Goal: Task Accomplishment & Management: Manage account settings

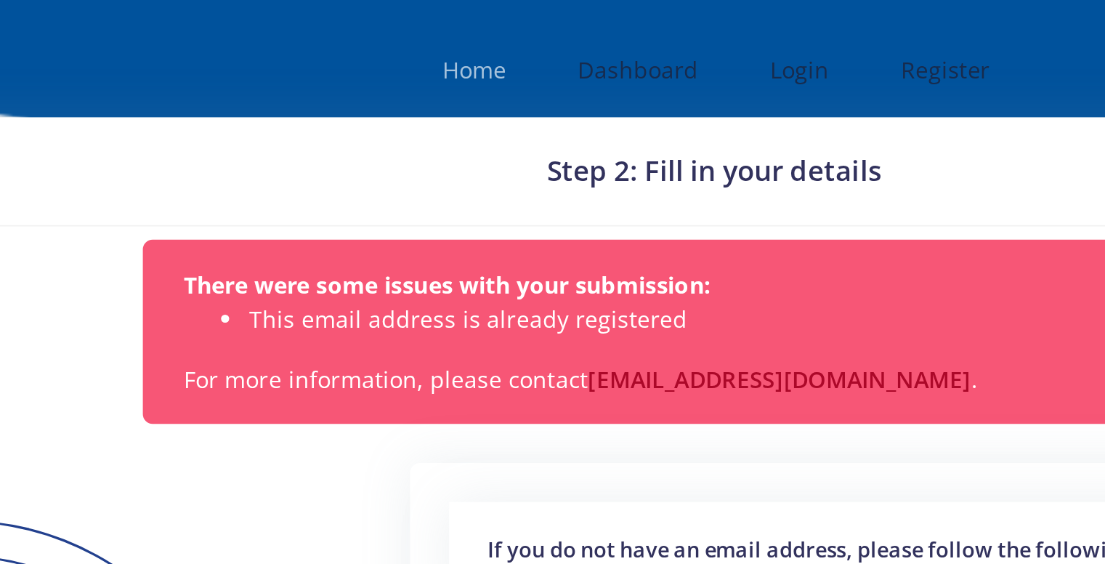
click at [443, 36] on span "Home" at bounding box center [446, 31] width 28 height 14
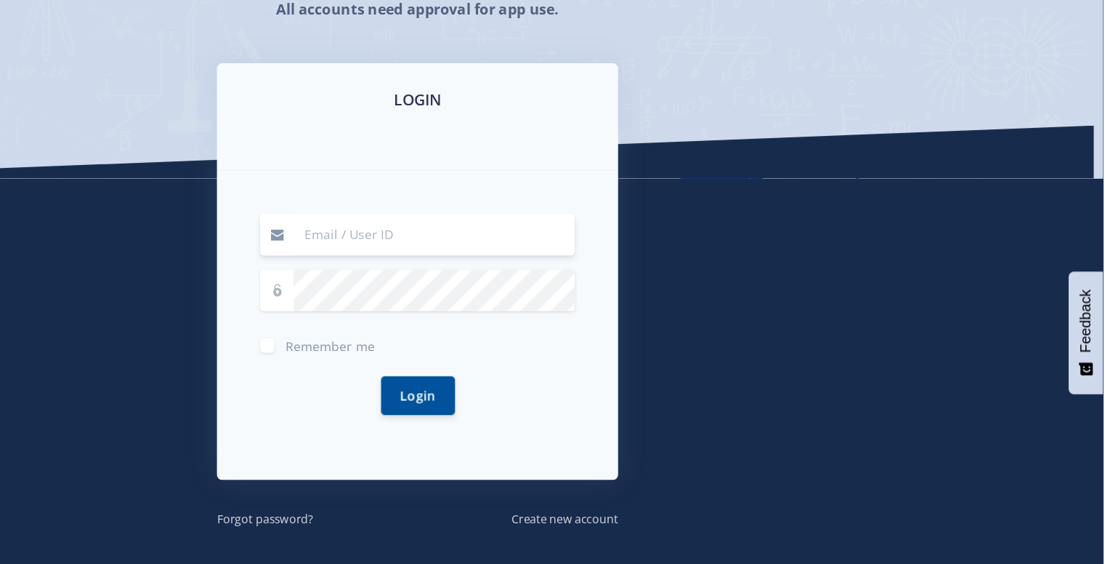
scroll to position [189, 0]
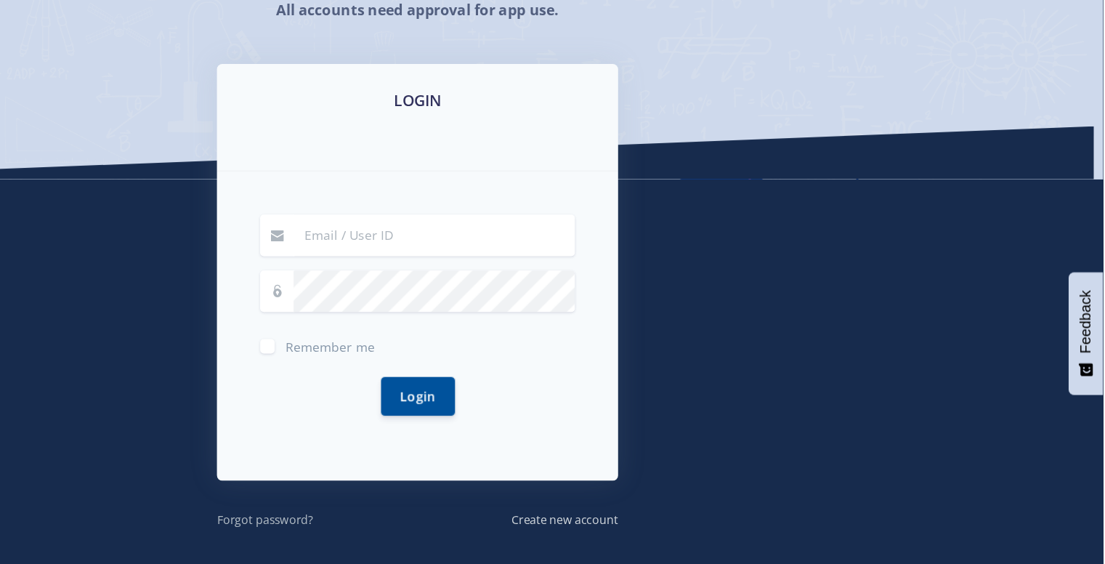
click at [443, 426] on small "Forgot password?" at bounding box center [430, 431] width 78 height 13
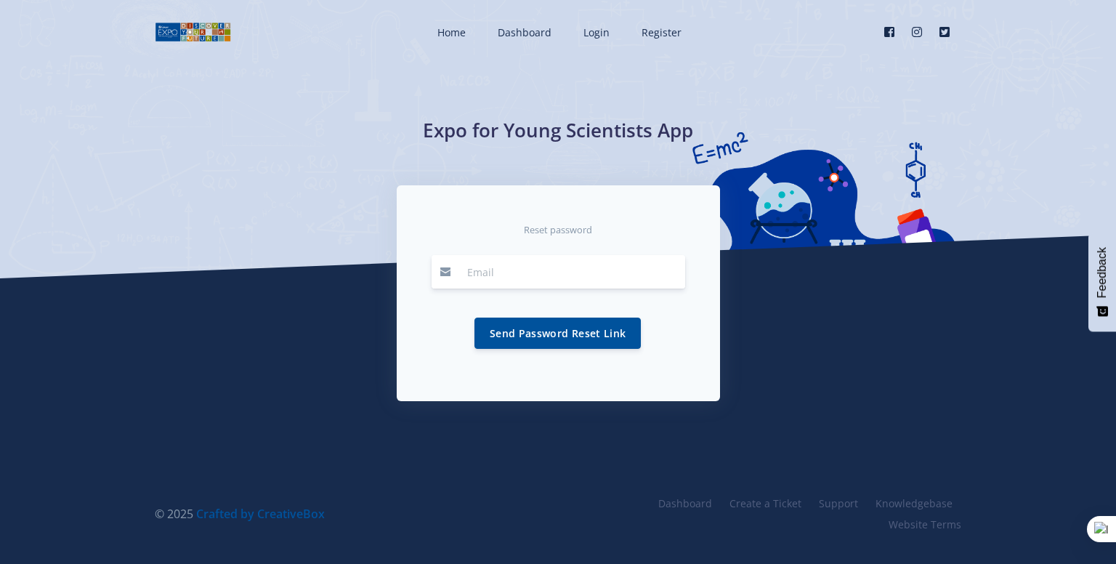
click at [522, 275] on input "email" at bounding box center [571, 271] width 227 height 33
type input "njabulo20104@gmail.com"
click at [567, 328] on button "Send Password Reset Link" at bounding box center [557, 332] width 166 height 31
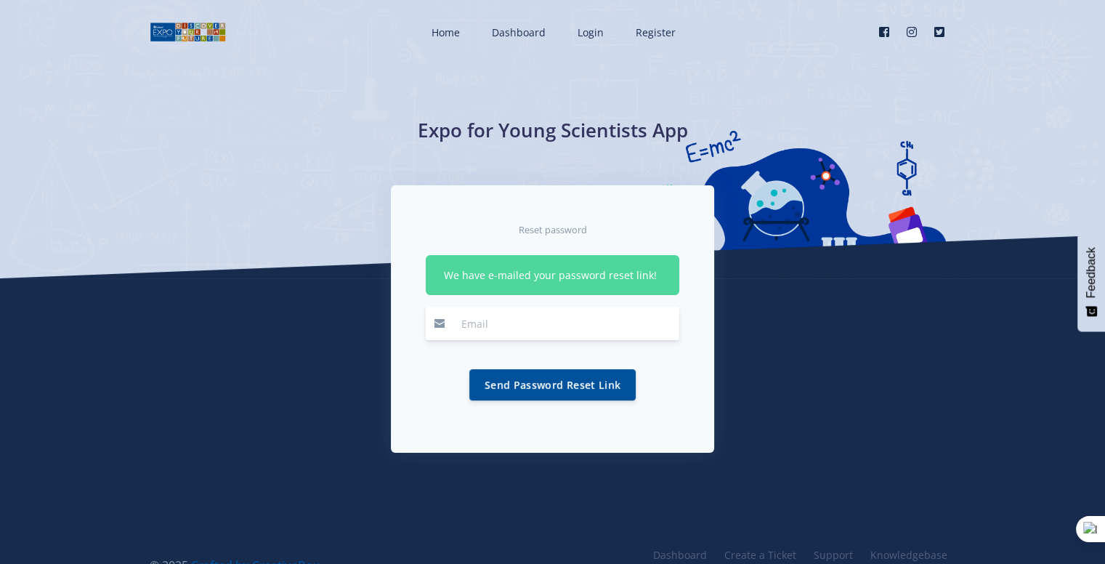
drag, startPoint x: 0, startPoint y: 0, endPoint x: 567, endPoint y: 328, distance: 655.3
click at [567, 328] on input "email" at bounding box center [566, 323] width 227 height 33
click at [585, 32] on span "Login" at bounding box center [591, 32] width 26 height 14
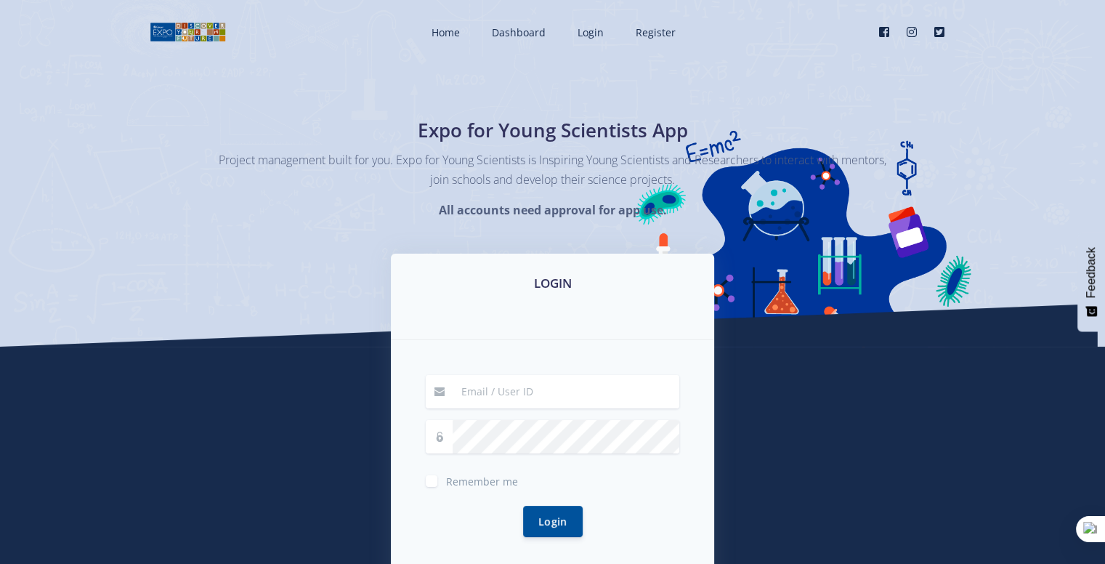
drag, startPoint x: 541, startPoint y: 373, endPoint x: 531, endPoint y: 403, distance: 31.3
click at [531, 403] on div "Remember me Login" at bounding box center [552, 464] width 323 height 249
click at [531, 403] on input at bounding box center [566, 391] width 227 height 33
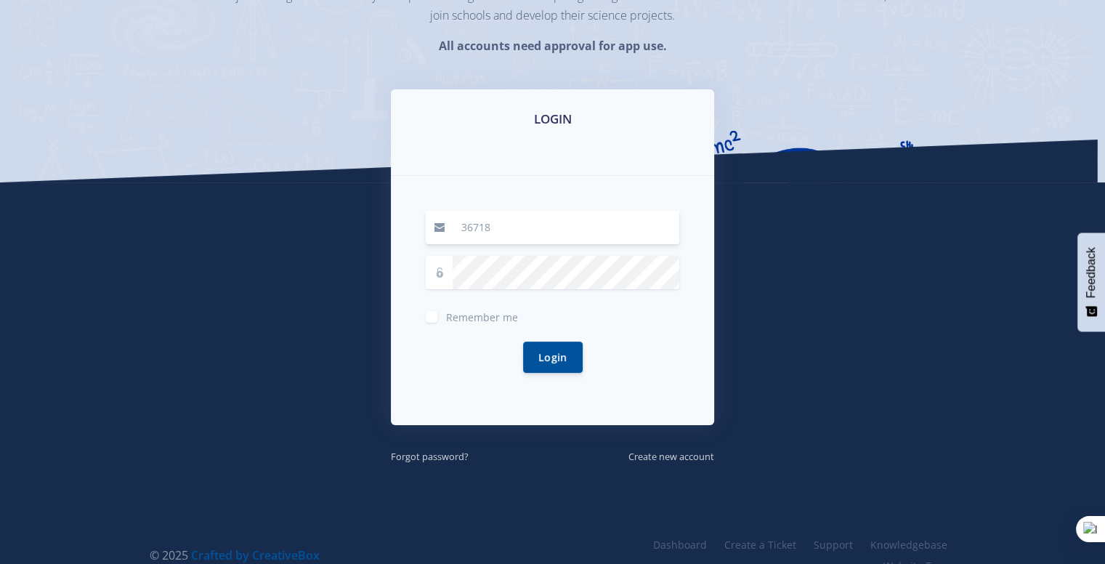
scroll to position [167, 0]
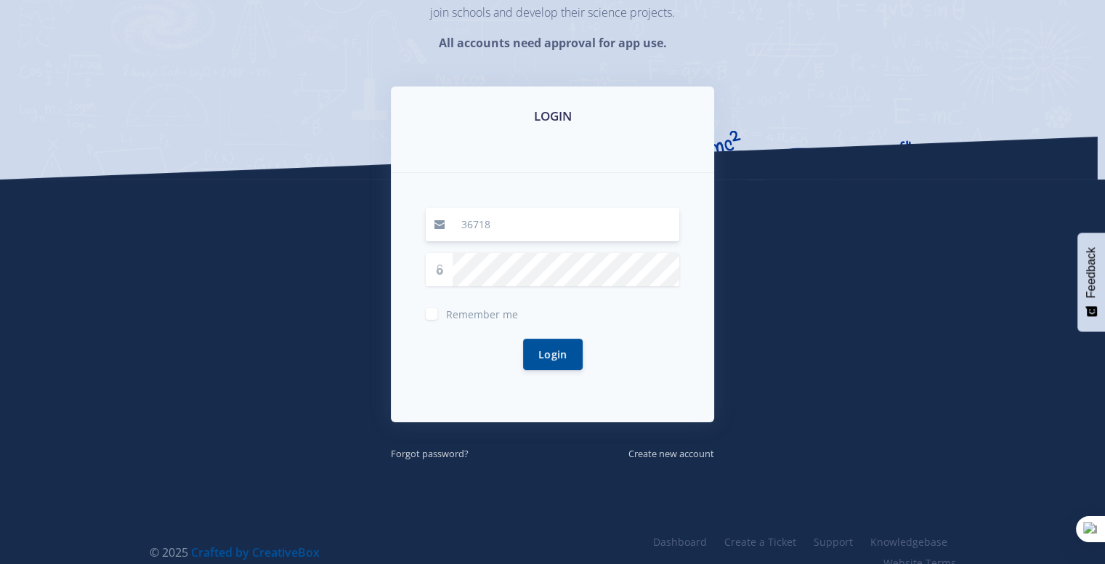
type input "36718"
click at [523, 339] on button "Login" at bounding box center [553, 354] width 60 height 31
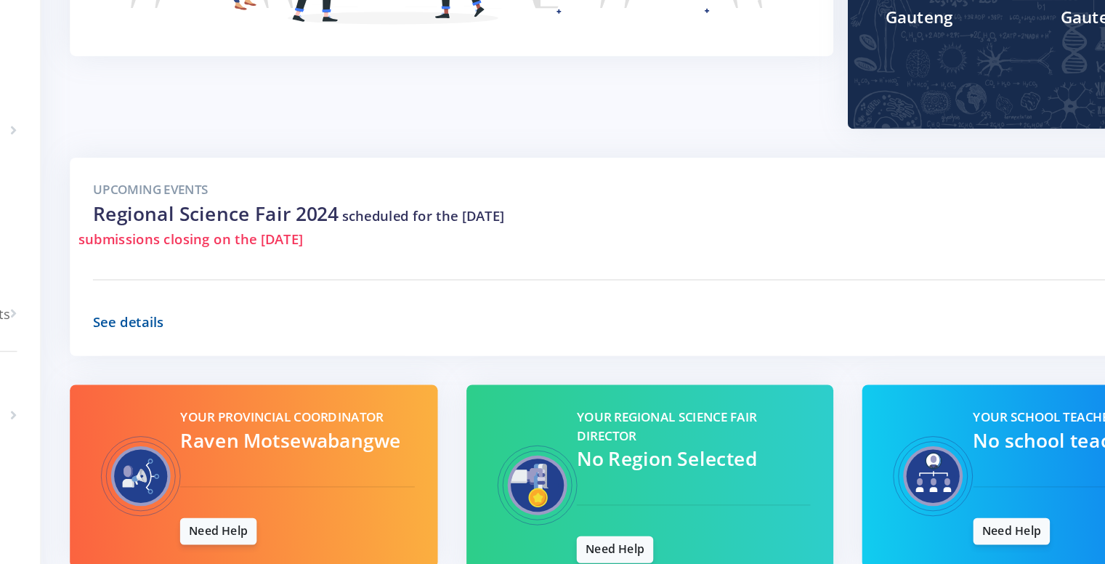
scroll to position [290, 0]
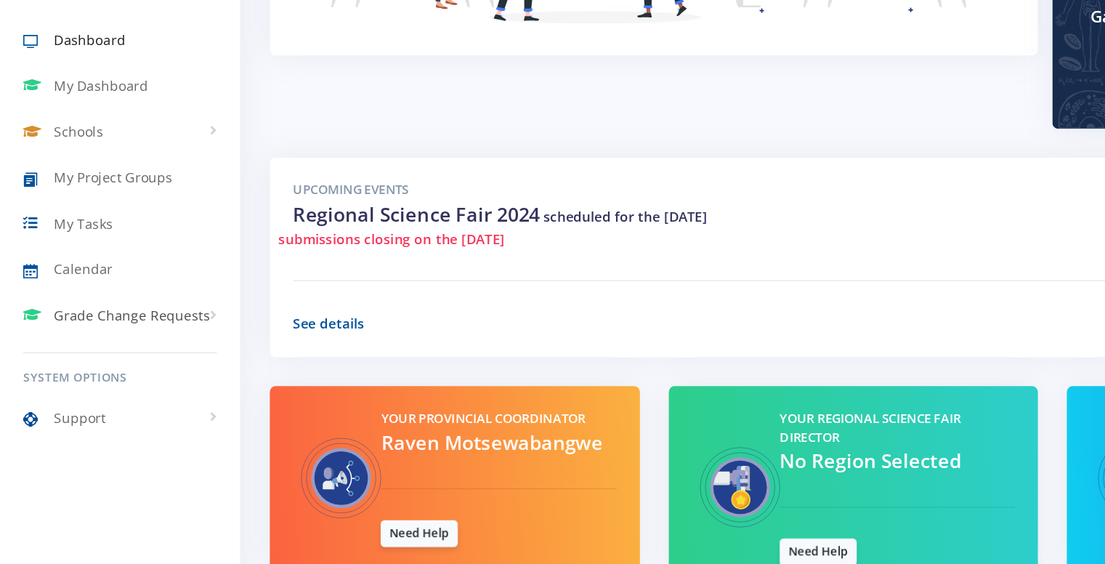
click at [133, 298] on span "Grade Change Requests" at bounding box center [100, 293] width 118 height 15
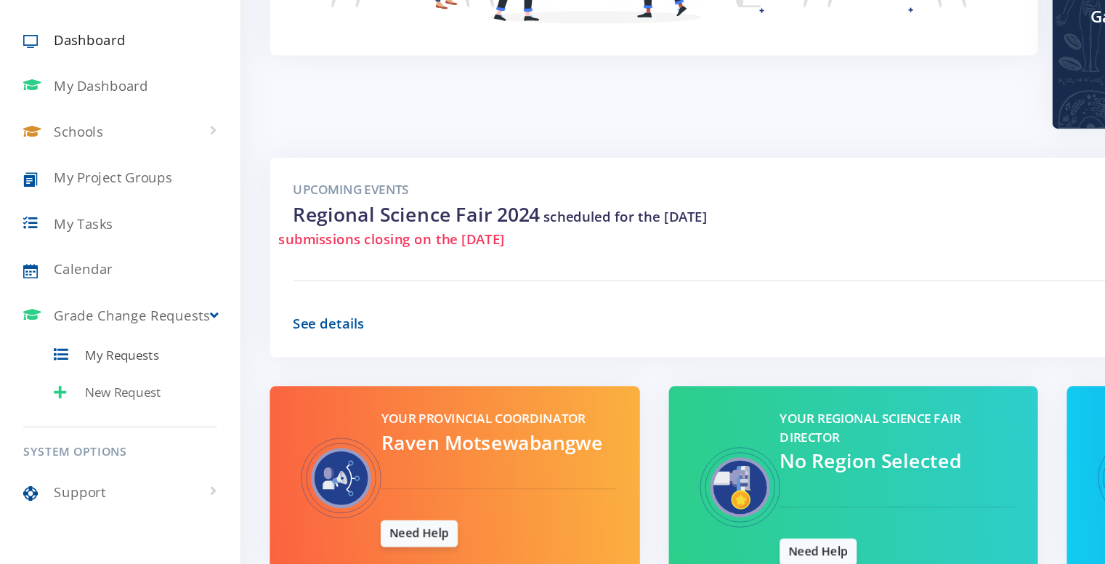
click at [104, 330] on span "My Requests" at bounding box center [92, 325] width 56 height 15
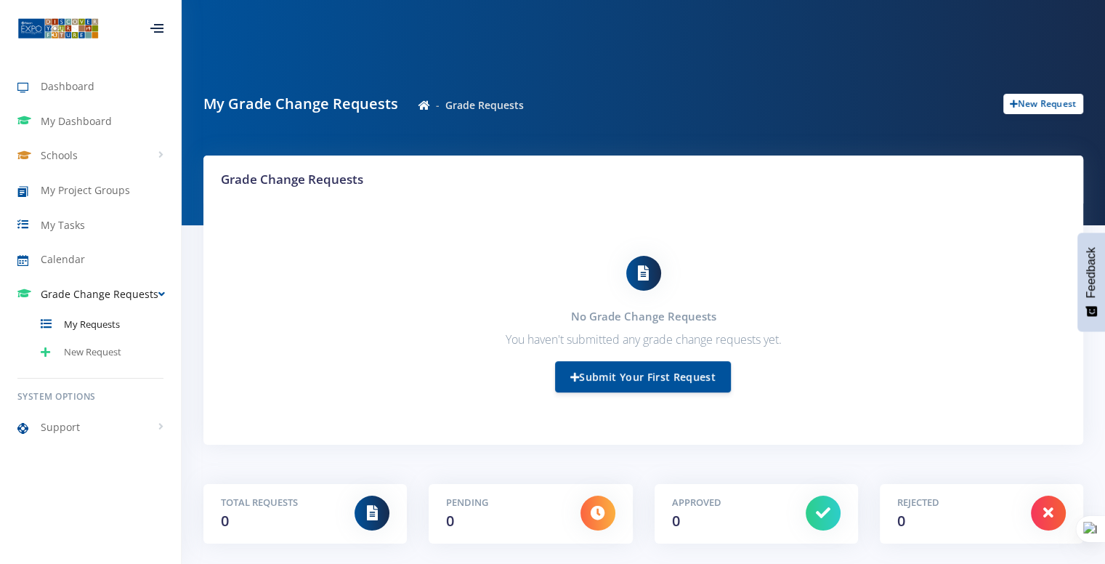
scroll to position [81, 0]
click at [81, 217] on span "My Tasks" at bounding box center [63, 224] width 44 height 15
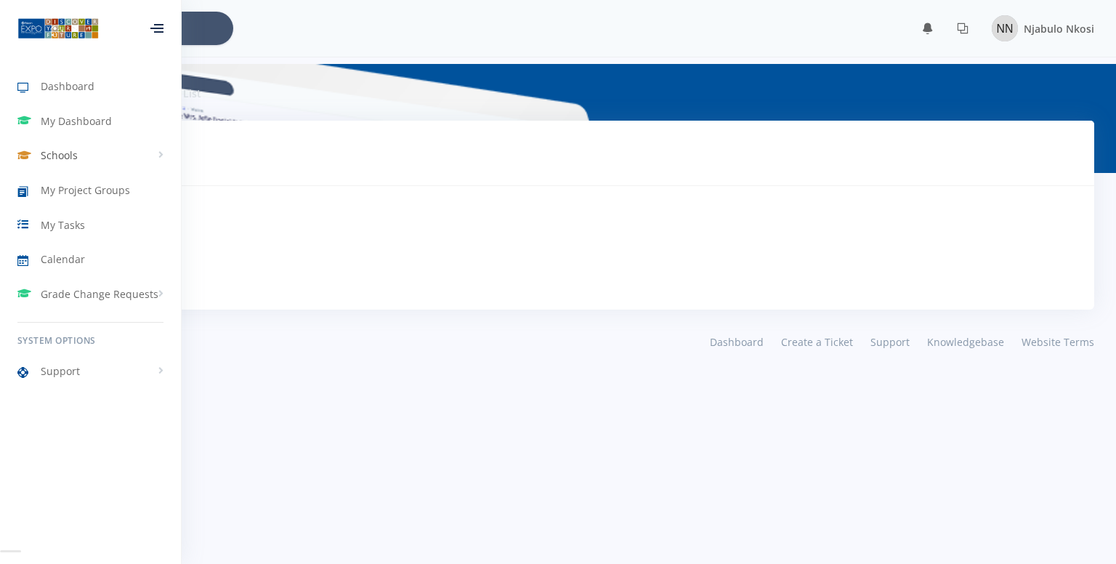
scroll to position [11, 11]
click at [91, 181] on link "My Project Groups" at bounding box center [90, 190] width 181 height 33
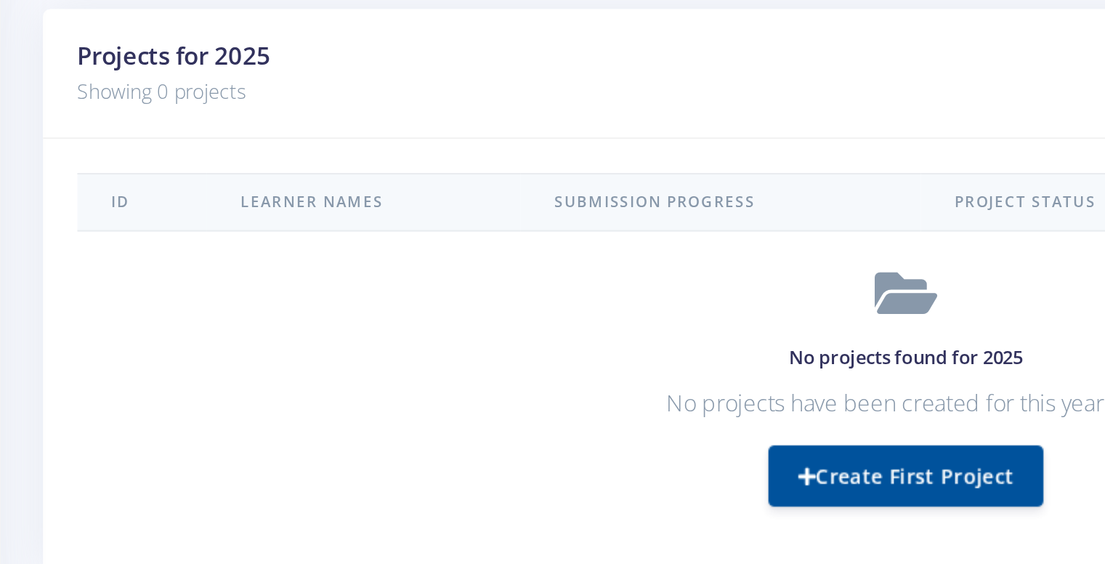
scroll to position [496, 0]
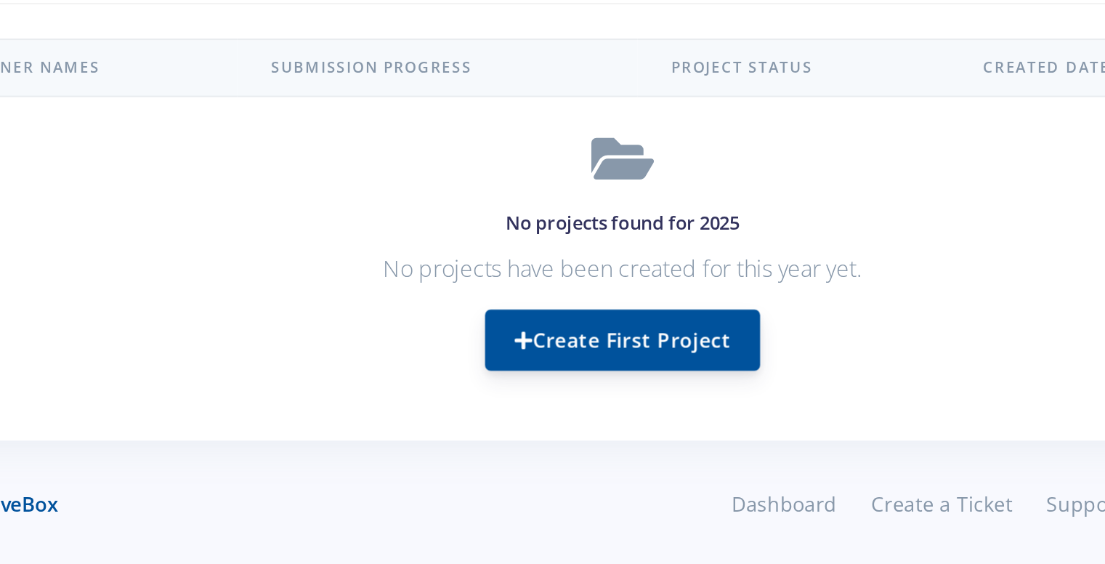
click at [624, 458] on link "Create First Project" at bounding box center [643, 449] width 140 height 31
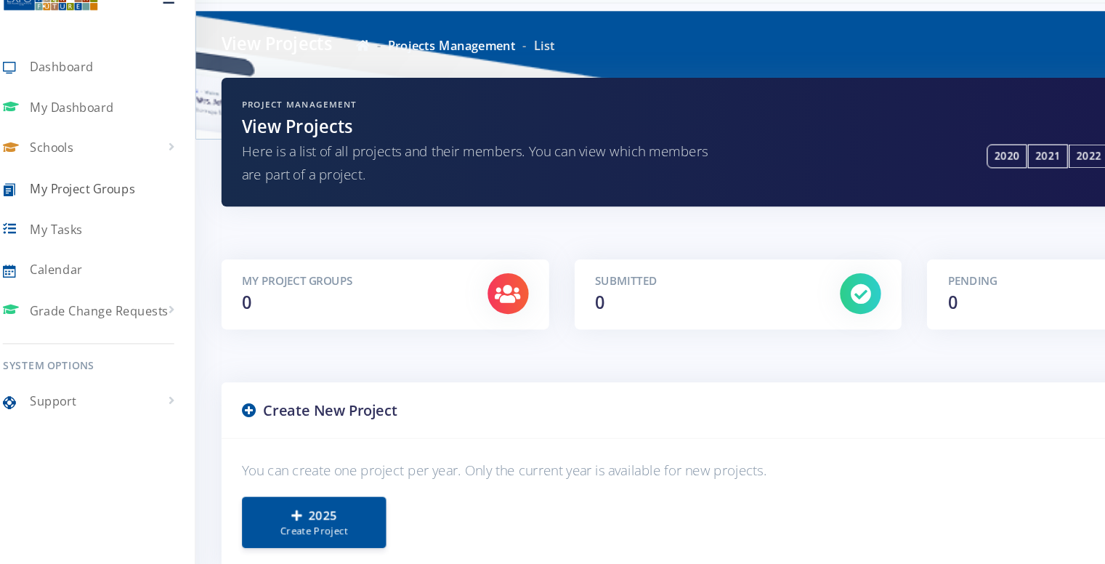
scroll to position [25, 0]
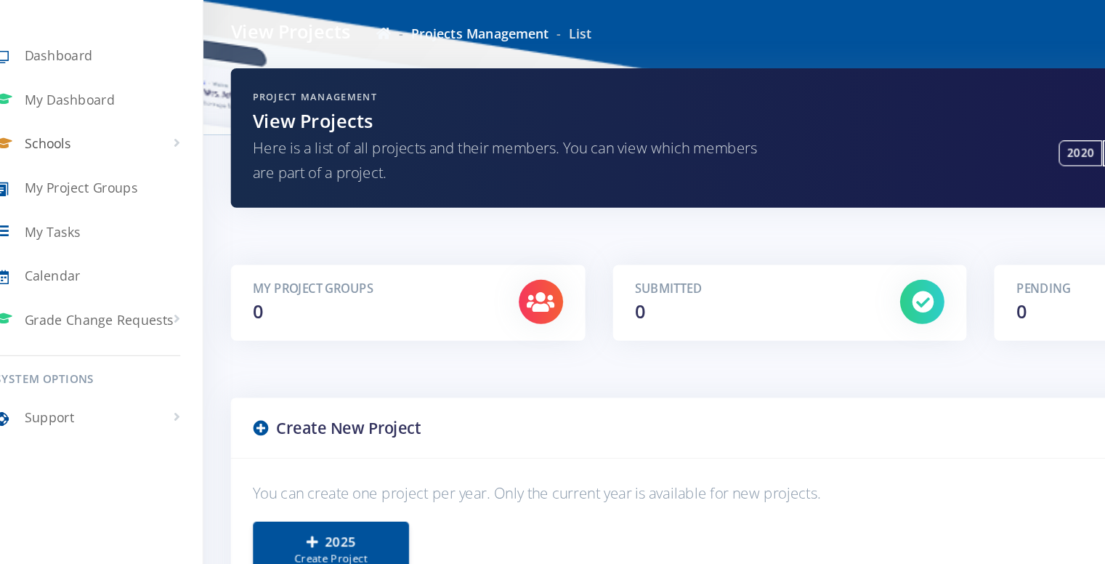
click at [94, 141] on link "Schools" at bounding box center [90, 155] width 181 height 33
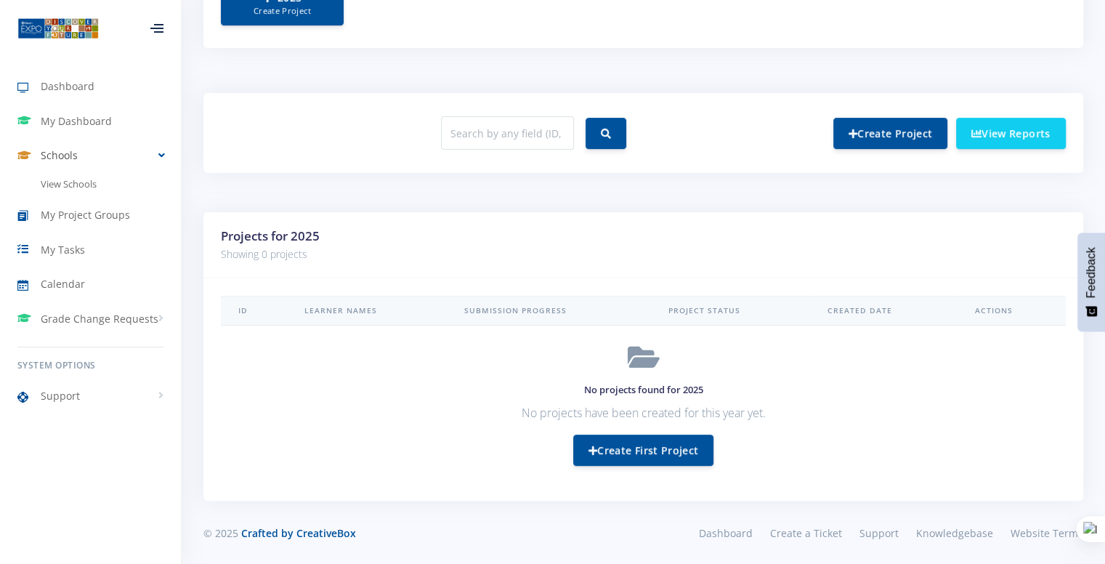
scroll to position [0, 0]
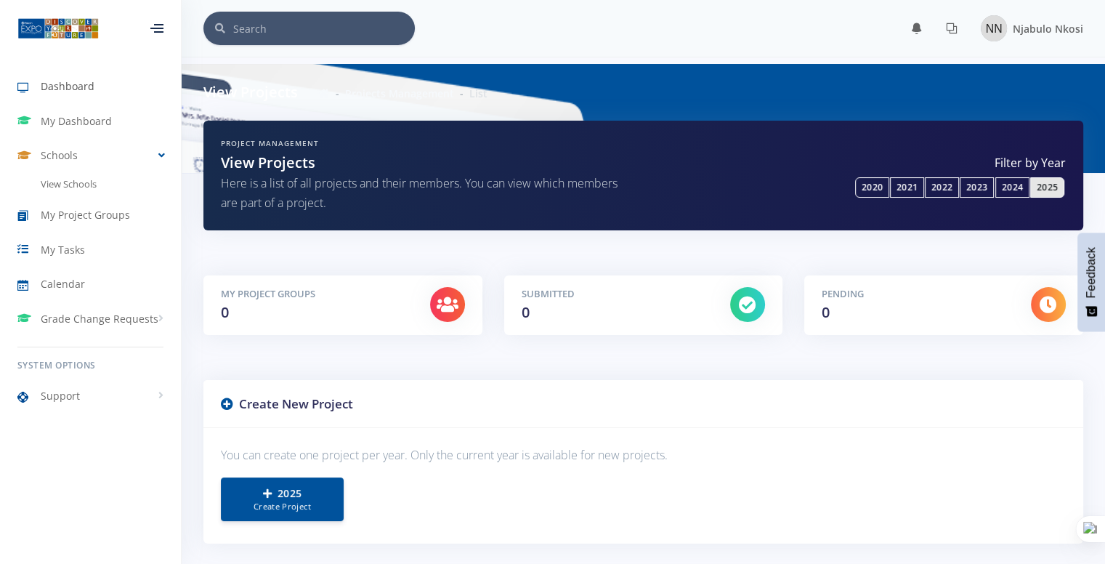
click at [60, 99] on link "Dashboard" at bounding box center [90, 86] width 181 height 33
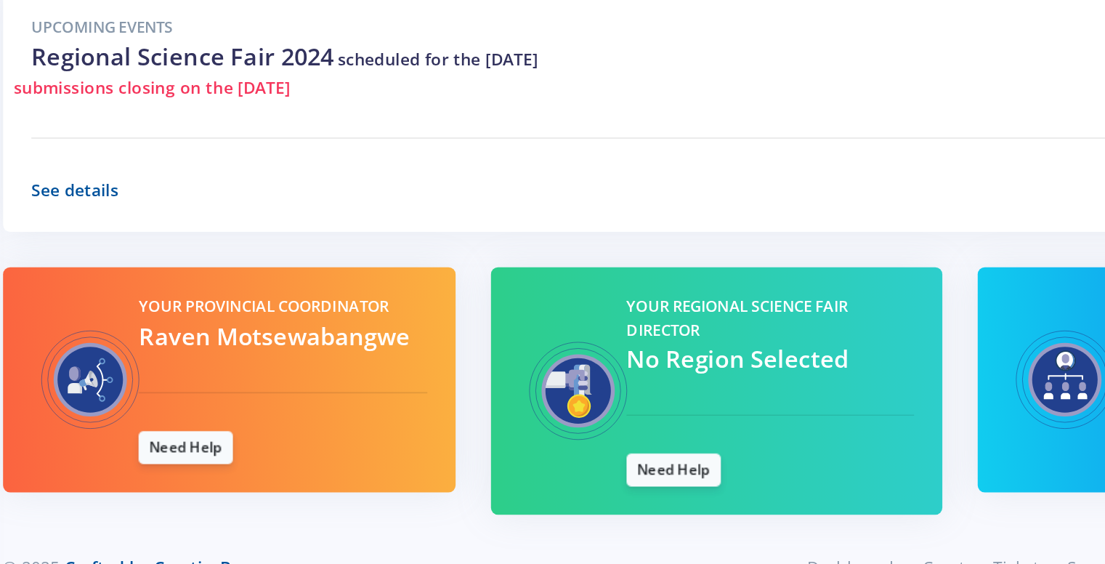
scroll to position [290, 0]
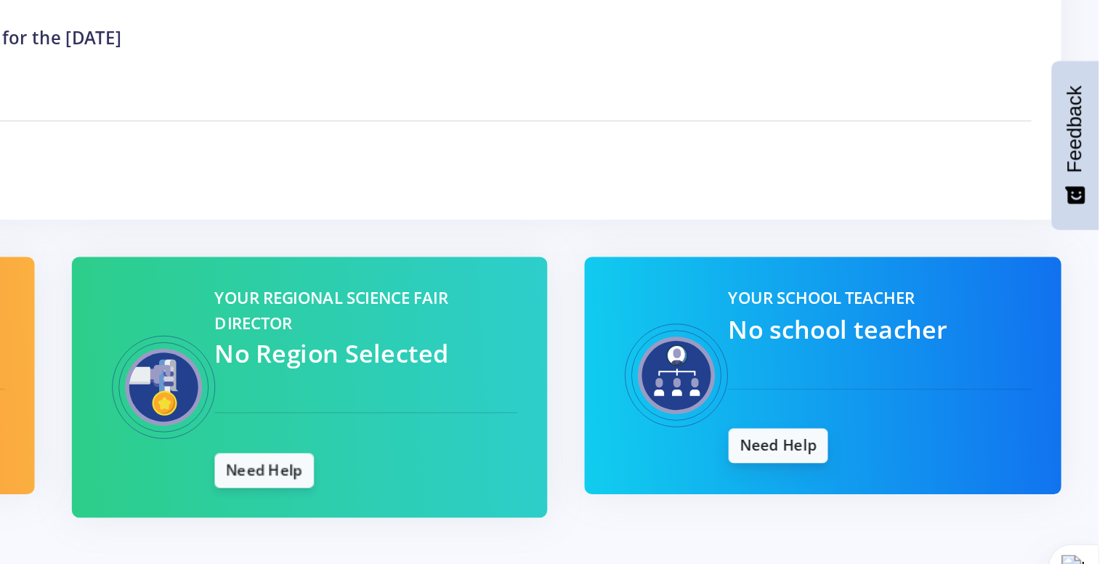
click at [927, 461] on link "Need Help" at bounding box center [918, 458] width 58 height 20
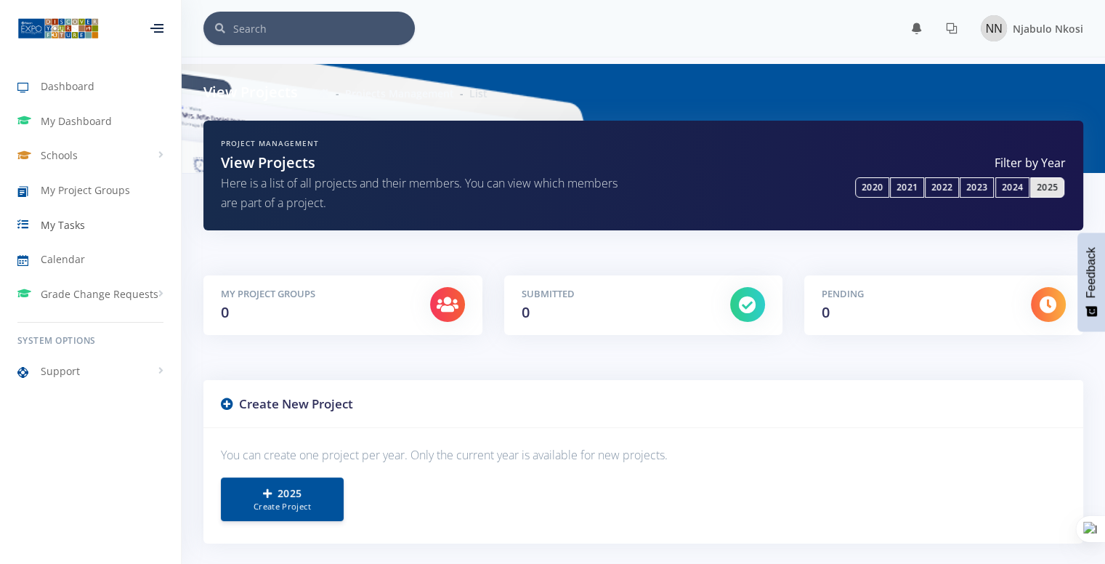
scroll to position [11, 11]
click at [85, 225] on link "My Tasks" at bounding box center [90, 224] width 181 height 33
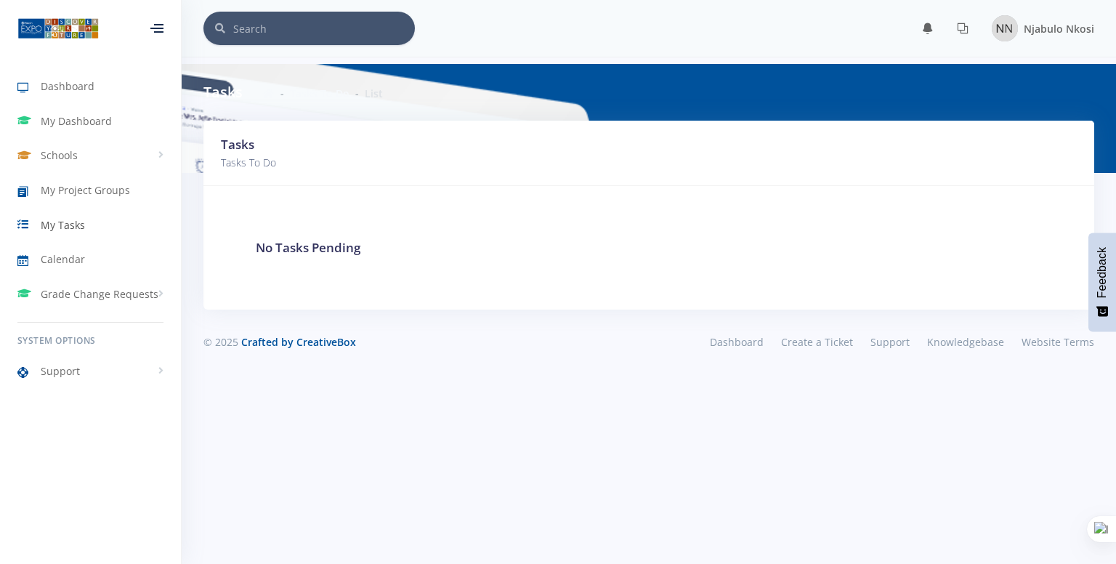
scroll to position [11, 11]
click at [56, 230] on span "My Tasks" at bounding box center [63, 224] width 44 height 15
click at [108, 88] on link "Dashboard" at bounding box center [90, 86] width 181 height 33
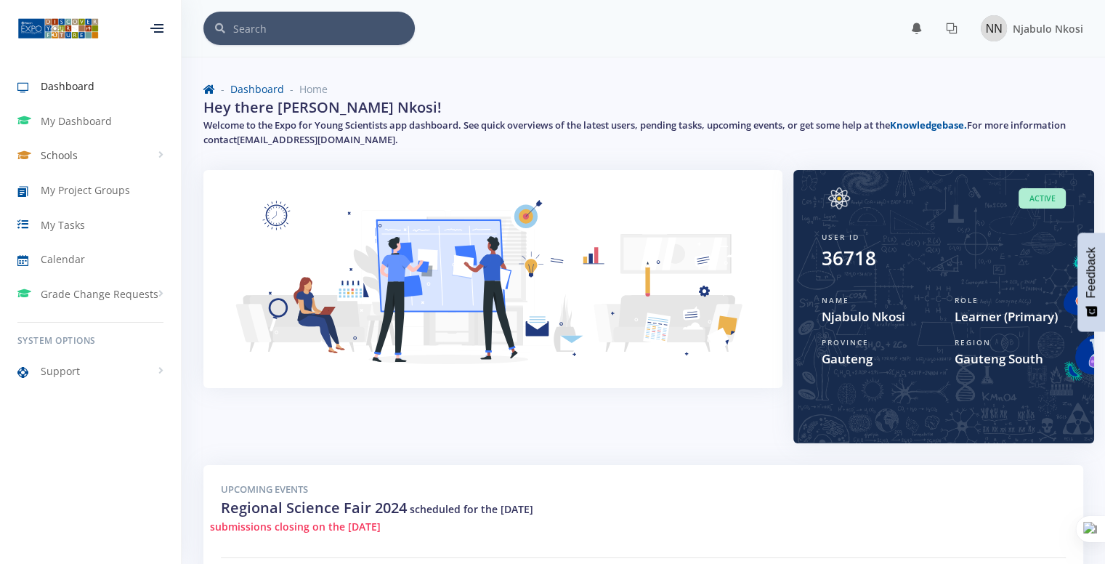
scroll to position [11, 11]
click at [83, 144] on link "Schools" at bounding box center [90, 155] width 181 height 33
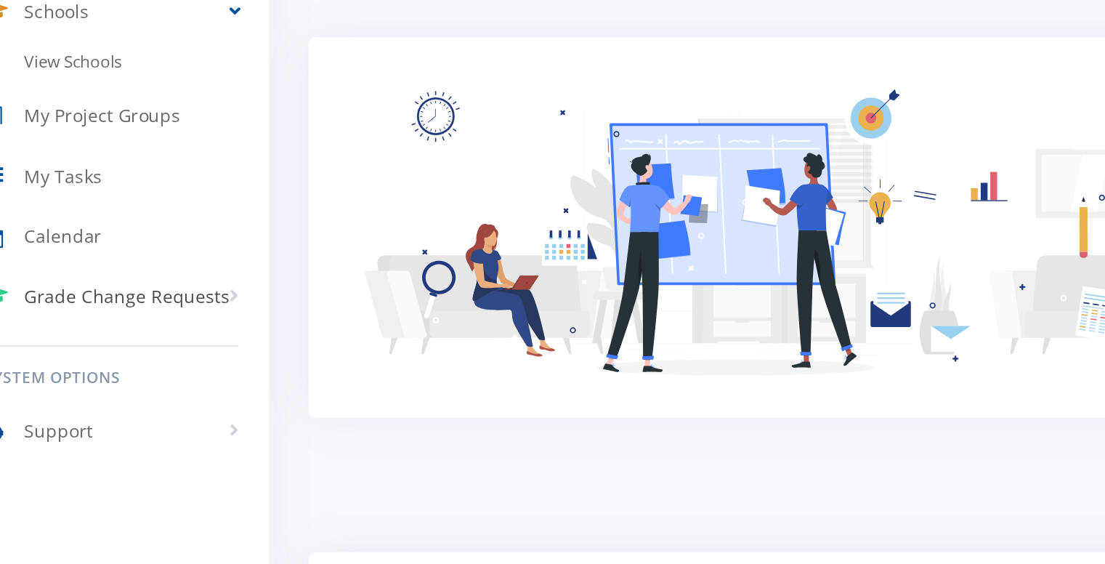
click at [108, 325] on span "Grade Change Requests" at bounding box center [100, 318] width 118 height 15
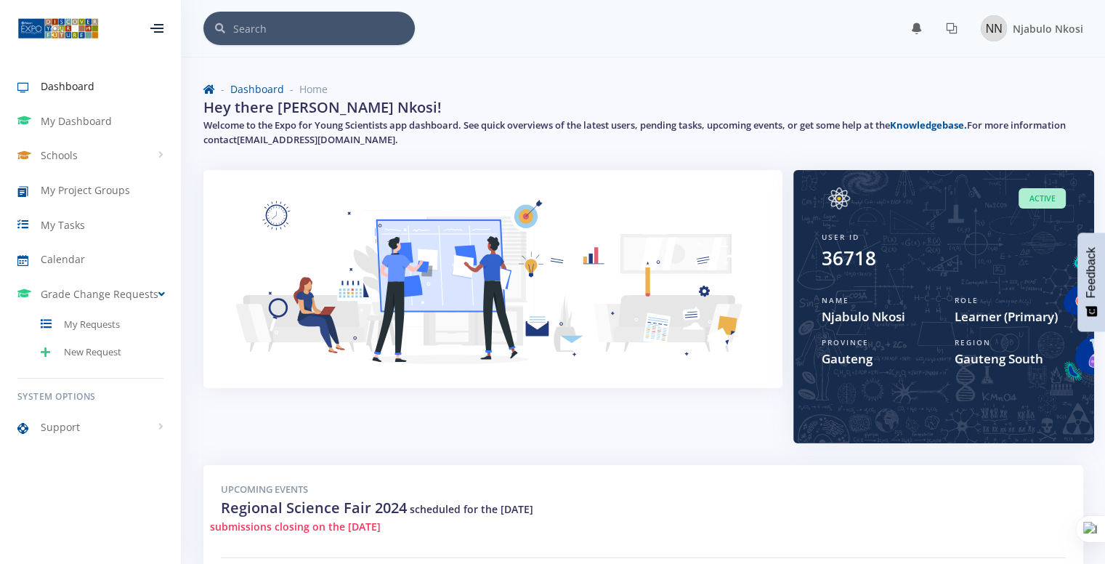
click at [81, 87] on span "Dashboard" at bounding box center [68, 85] width 54 height 15
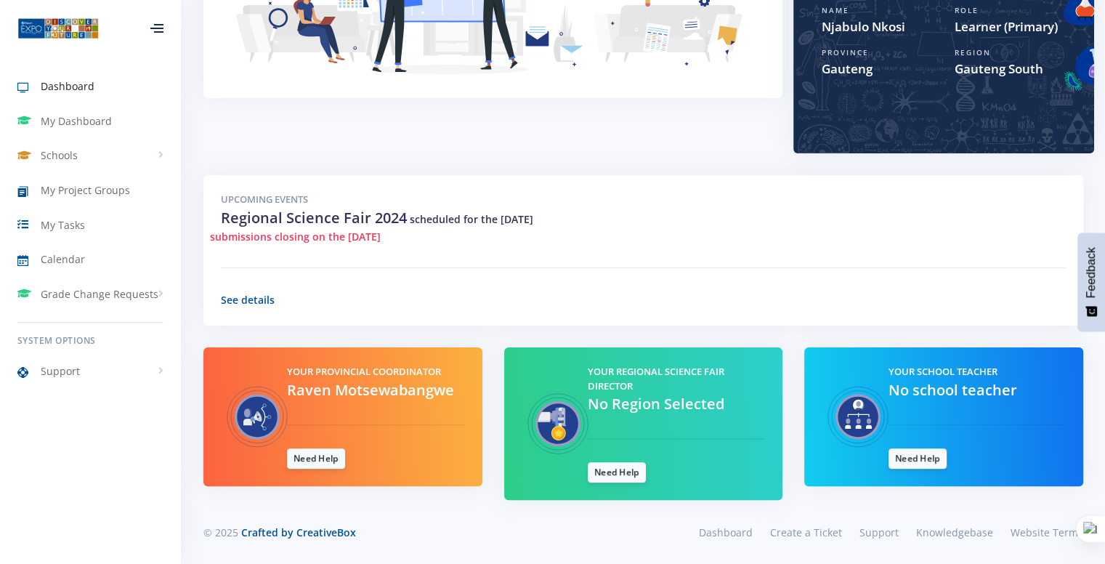
click at [881, 466] on div "Your School Teacher No school teacher Need Help" at bounding box center [977, 417] width 199 height 104
click at [924, 455] on link "Need Help" at bounding box center [918, 458] width 58 height 20
click at [62, 198] on link "My Project Groups" at bounding box center [90, 190] width 181 height 33
click at [131, 135] on link "My Dashboard" at bounding box center [90, 121] width 181 height 33
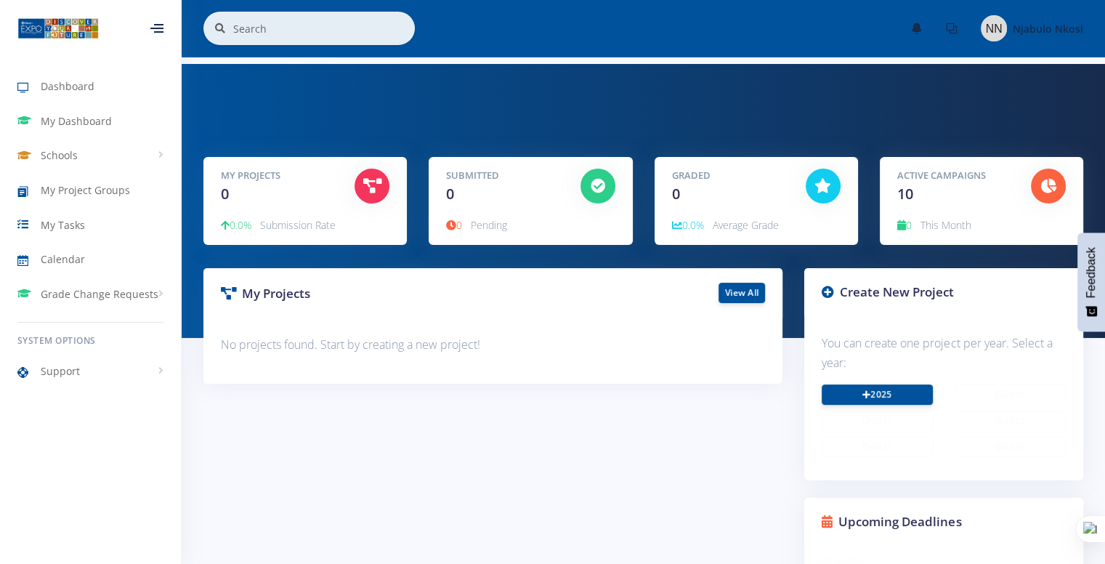
scroll to position [11, 11]
click at [863, 389] on icon at bounding box center [866, 393] width 8 height 9
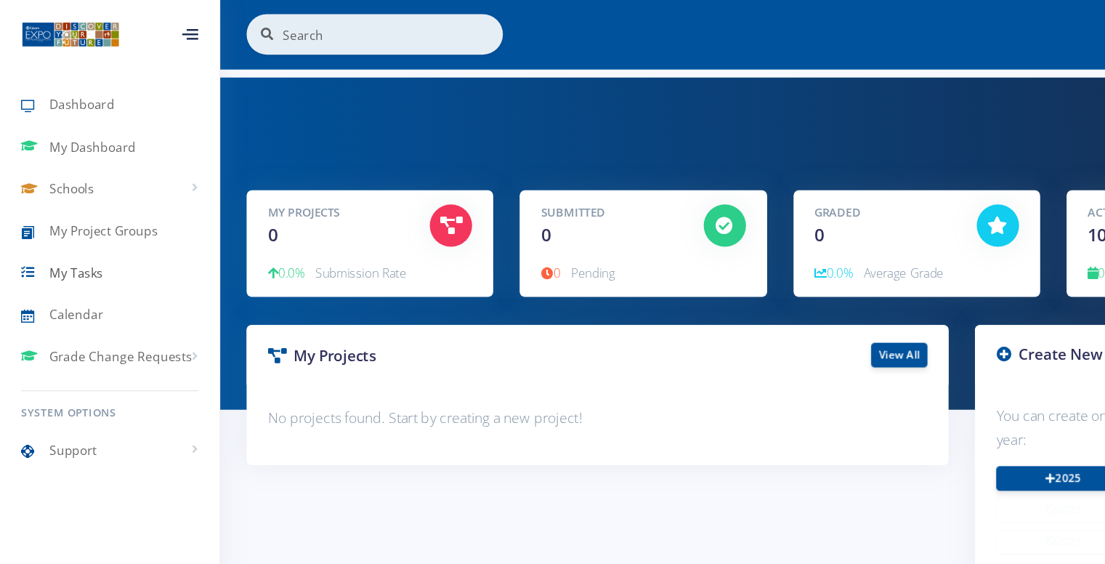
click at [92, 225] on link "My Tasks" at bounding box center [90, 224] width 181 height 33
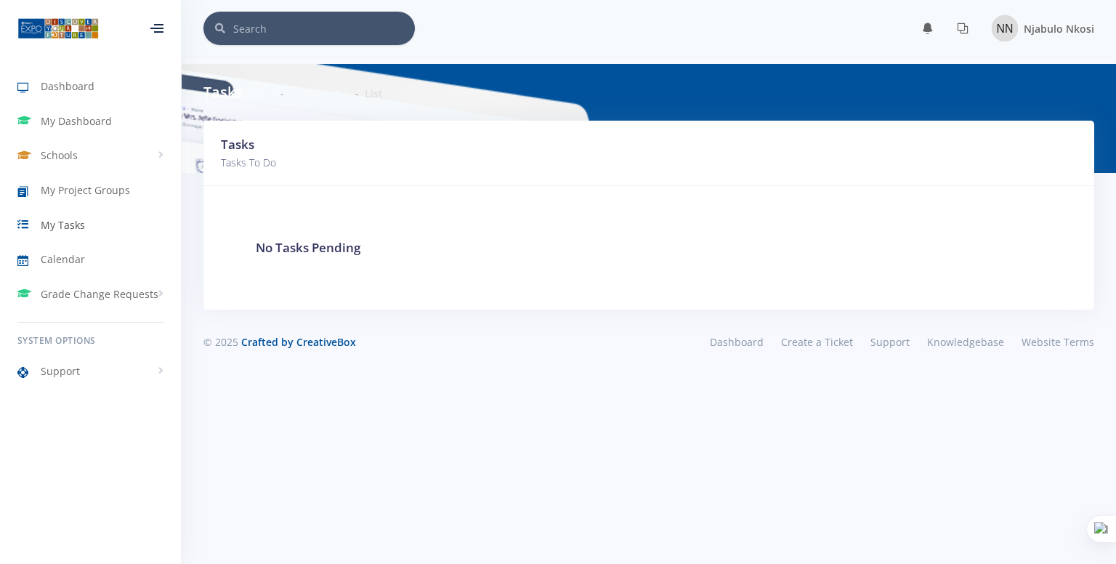
scroll to position [11, 11]
click at [96, 221] on link "My Tasks" at bounding box center [90, 224] width 181 height 33
click at [157, 24] on icon at bounding box center [158, 24] width 9 height 1
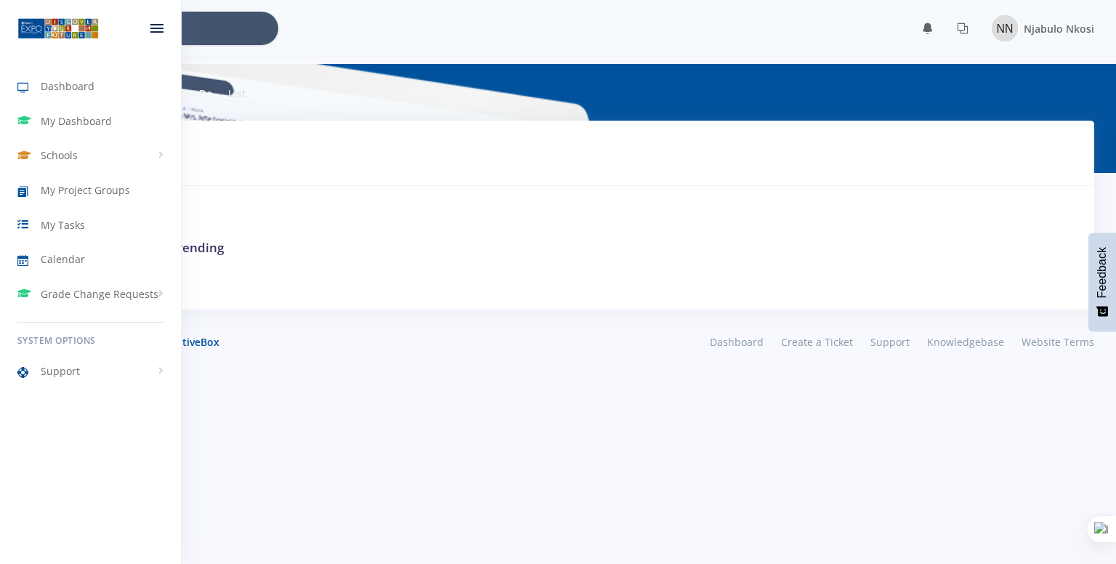
click at [157, 24] on icon at bounding box center [156, 24] width 13 height 1
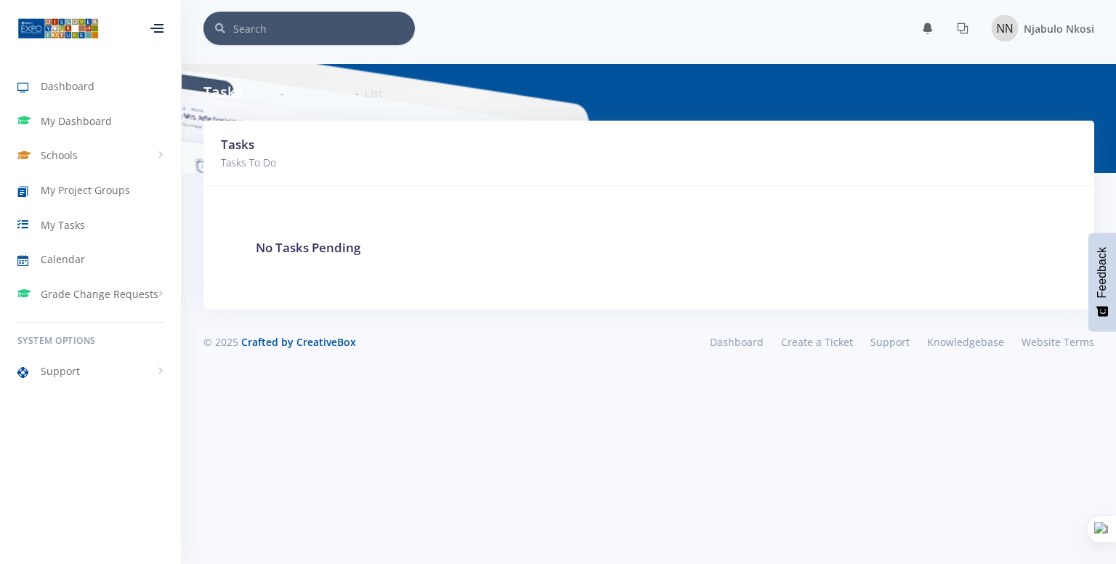
click at [44, 21] on img at bounding box center [57, 28] width 81 height 23
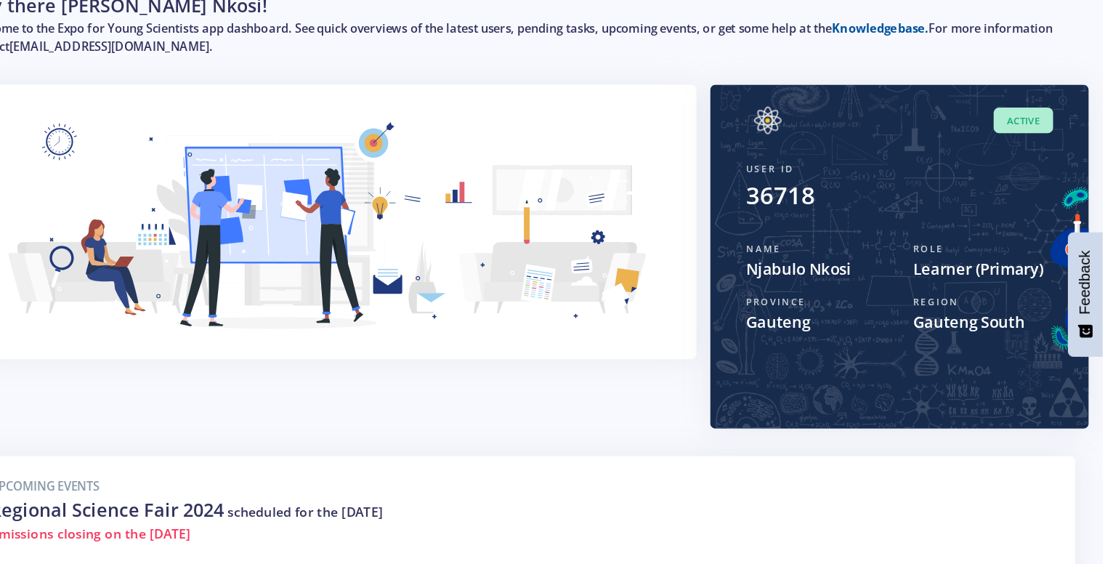
scroll to position [54, 0]
